Goal: Transaction & Acquisition: Purchase product/service

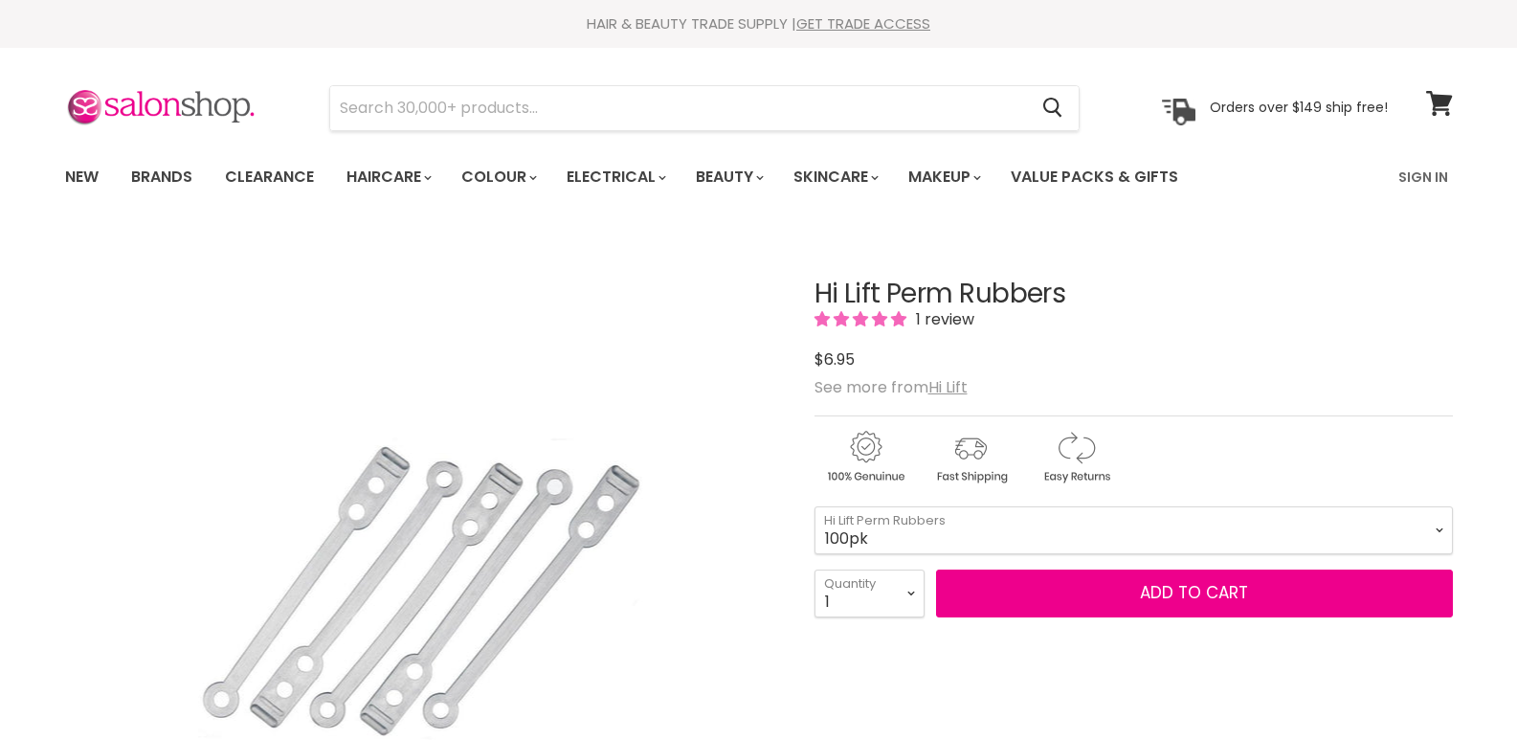
select select "100pk"
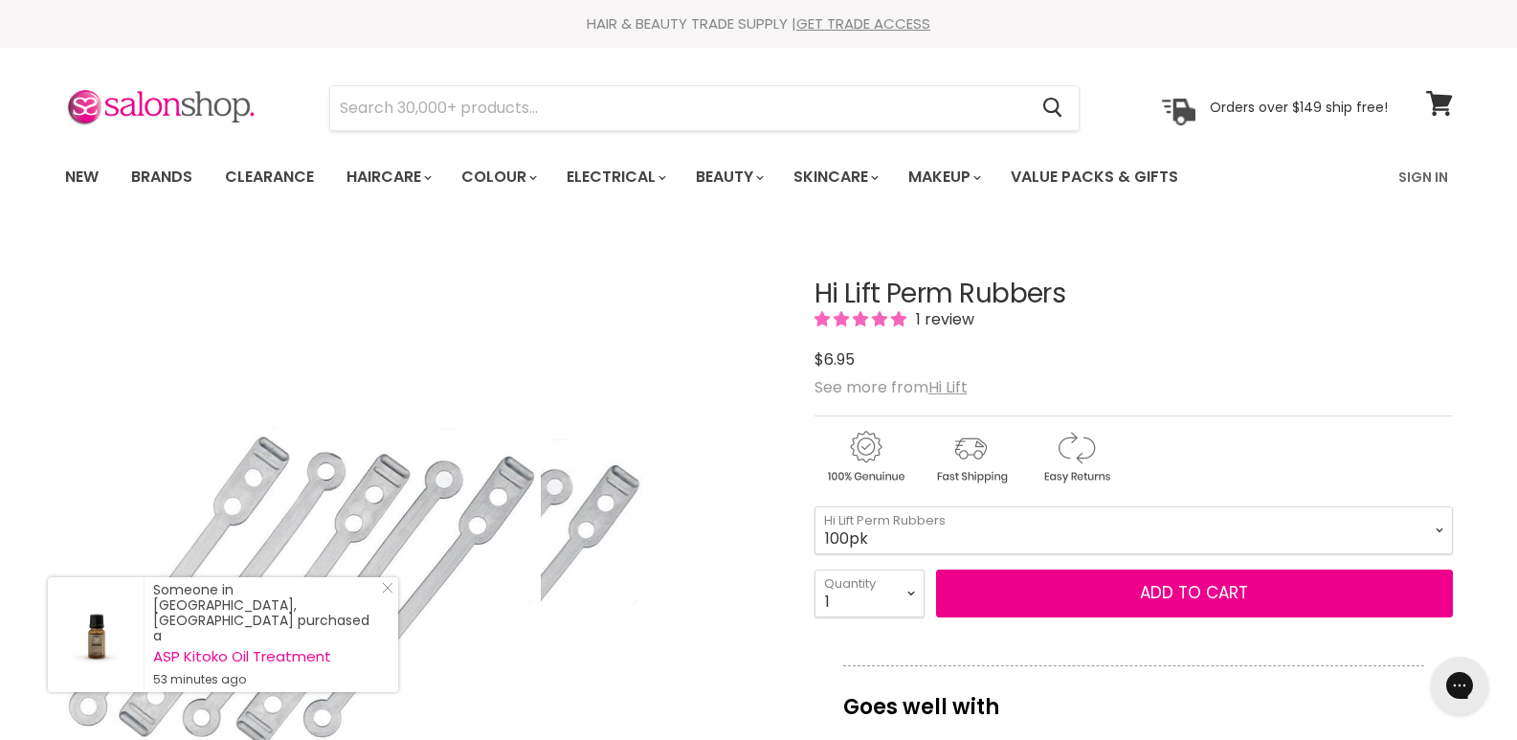
click at [500, 527] on img "Hi Lift Perm Rubbers image. Click or Scroll to Zoom." at bounding box center [302, 588] width 477 height 715
